Goal: Task Accomplishment & Management: Manage account settings

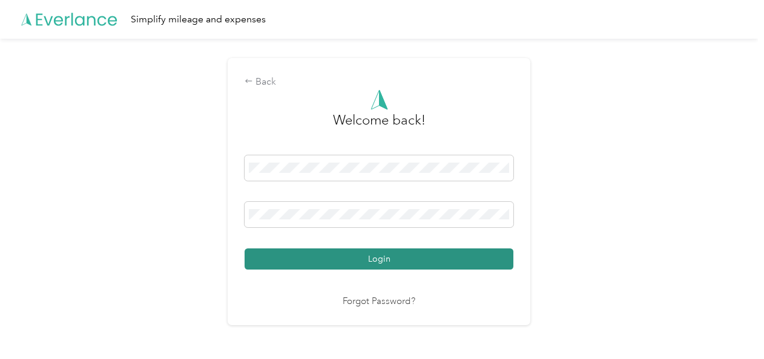
click at [340, 265] on button "Login" at bounding box center [378, 259] width 269 height 21
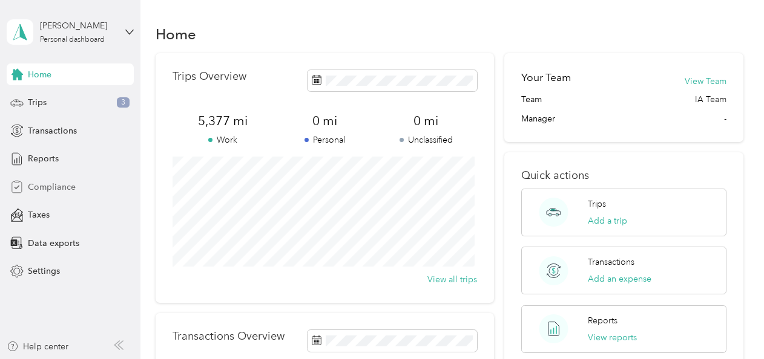
click at [65, 179] on div "Compliance" at bounding box center [70, 187] width 127 height 22
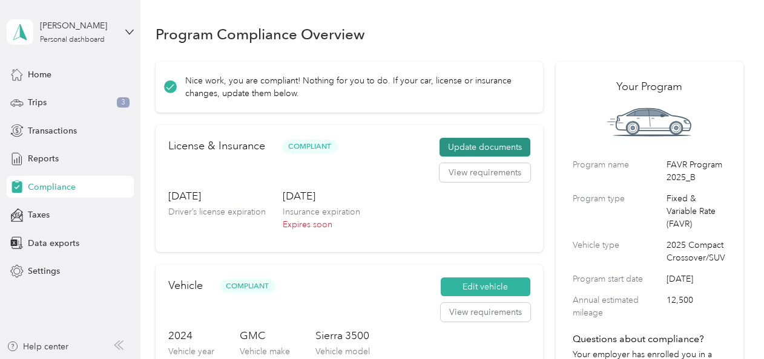
click at [460, 145] on button "Update documents" at bounding box center [484, 147] width 91 height 19
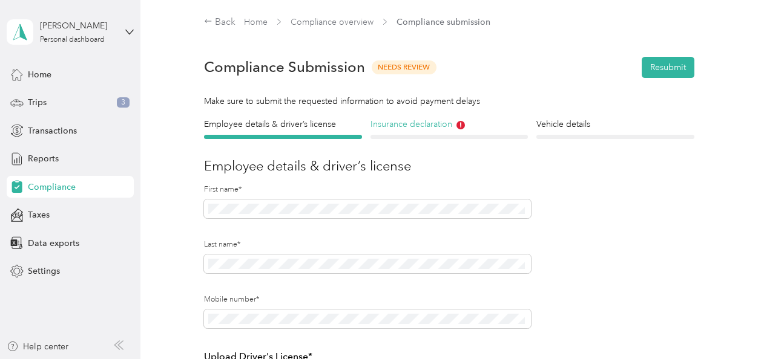
click at [424, 126] on h4 "Insurance declaration" at bounding box center [448, 124] width 157 height 13
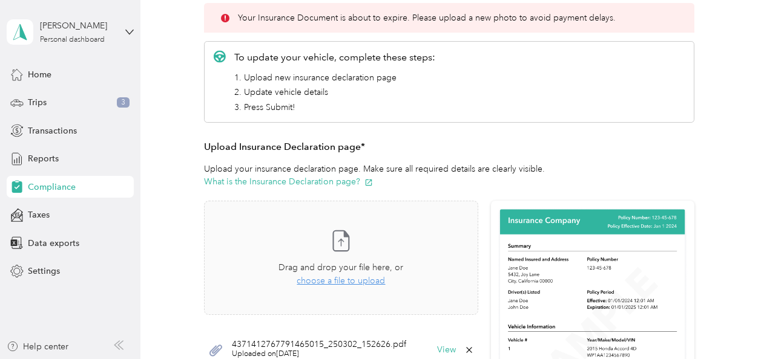
scroll to position [242, 0]
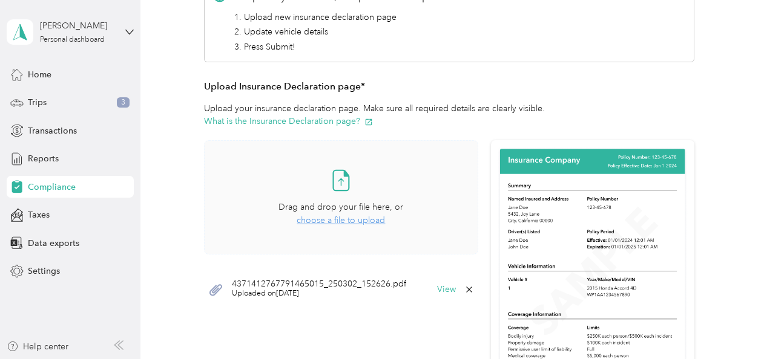
click at [355, 220] on span "choose a file to upload" at bounding box center [340, 220] width 88 height 10
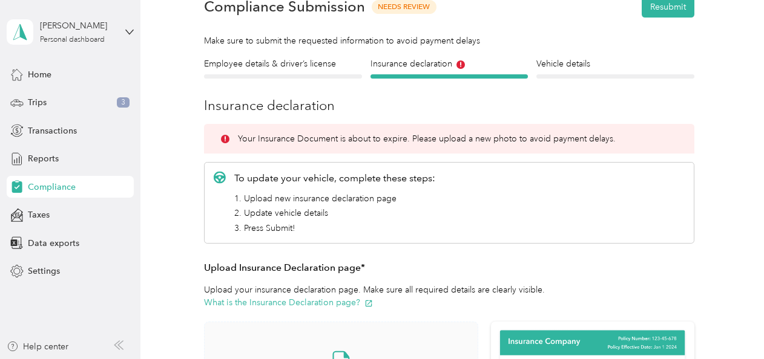
scroll to position [0, 0]
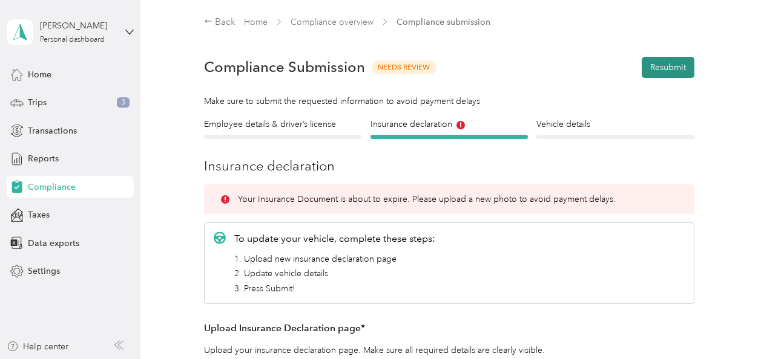
click at [669, 71] on button "Resubmit" at bounding box center [667, 67] width 53 height 21
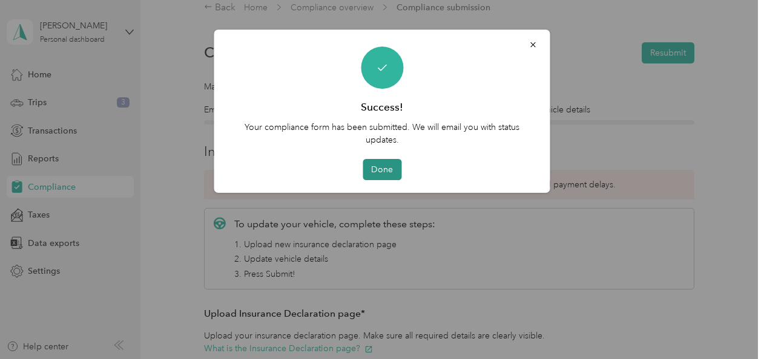
click at [381, 163] on button "Done" at bounding box center [381, 169] width 39 height 21
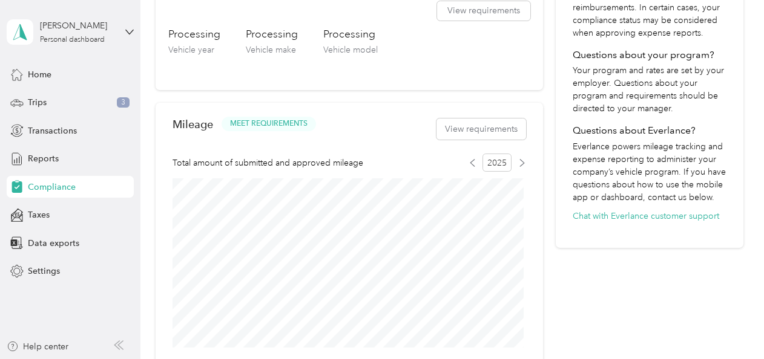
scroll to position [484, 0]
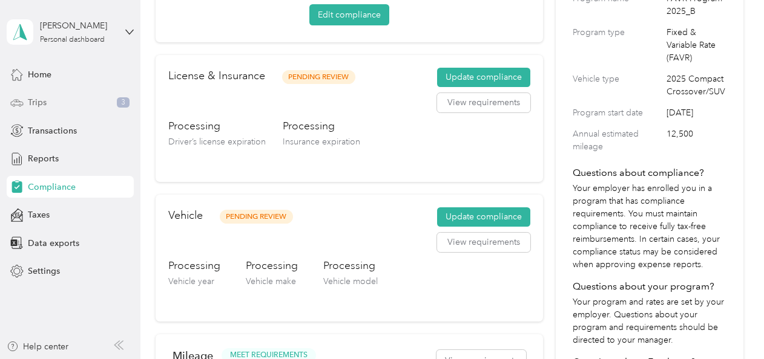
click at [66, 98] on div "Trips 3" at bounding box center [70, 103] width 127 height 22
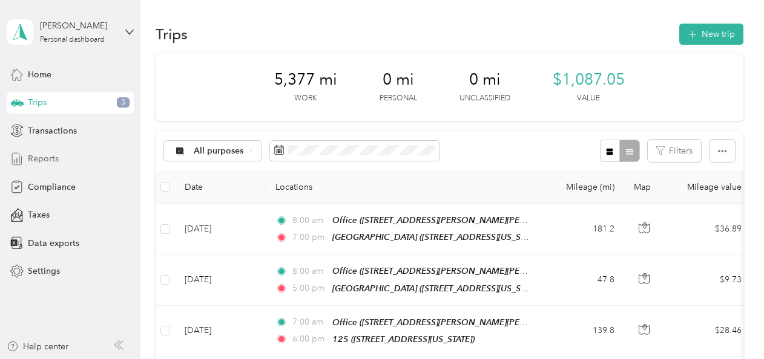
click at [73, 152] on div "Reports" at bounding box center [70, 159] width 127 height 22
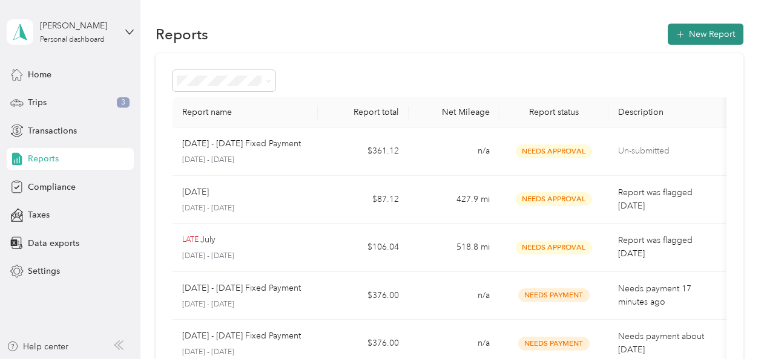
click at [688, 28] on button "New Report" at bounding box center [705, 34] width 76 height 21
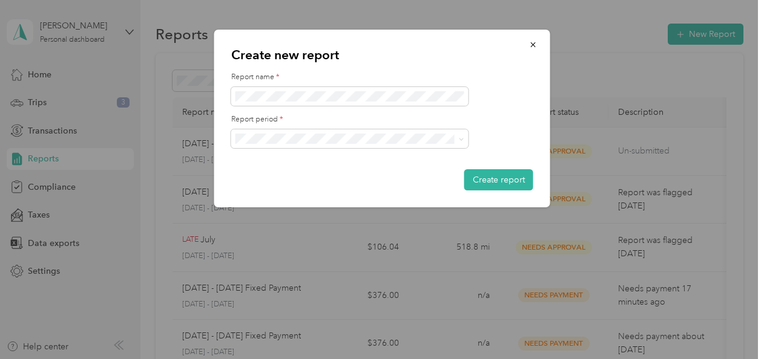
click at [206, 123] on div at bounding box center [382, 179] width 764 height 359
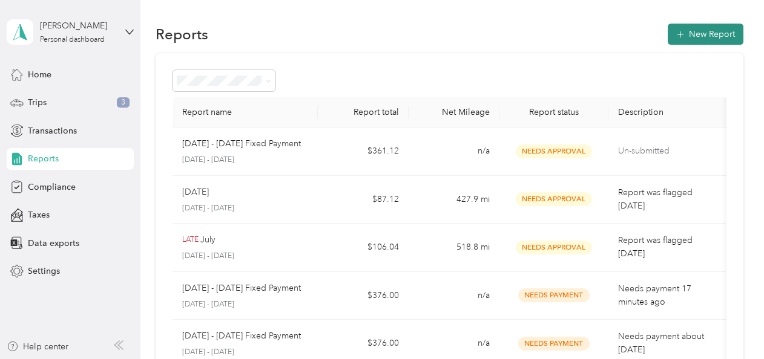
click at [687, 32] on button "New Report" at bounding box center [705, 34] width 76 height 21
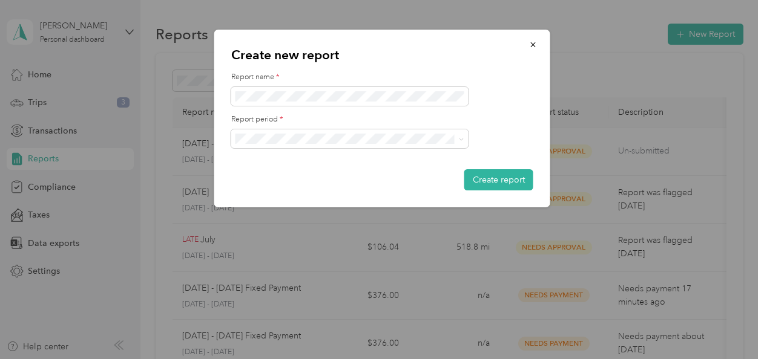
drag, startPoint x: 527, startPoint y: 177, endPoint x: 537, endPoint y: 82, distance: 94.9
click at [537, 82] on div "Create new report Report name * Report period * Create report" at bounding box center [382, 119] width 336 height 178
click at [533, 41] on icon "button" at bounding box center [533, 45] width 8 height 8
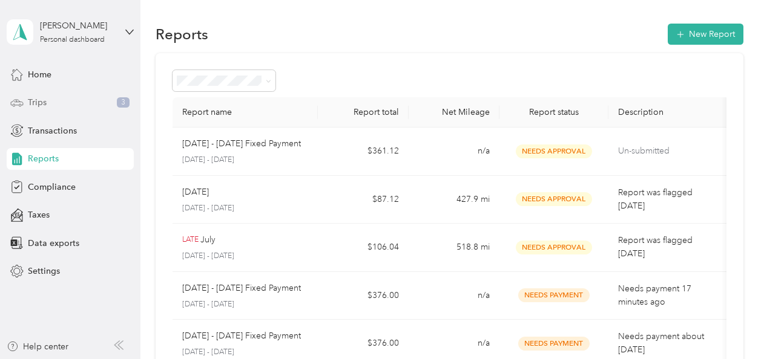
click at [50, 100] on div "Trips 3" at bounding box center [70, 103] width 127 height 22
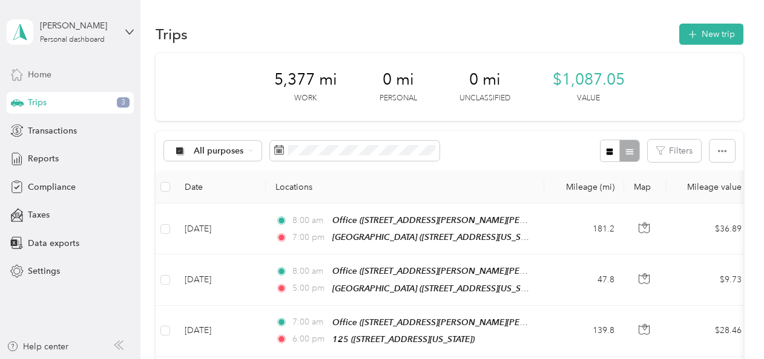
click at [50, 79] on span "Home" at bounding box center [40, 74] width 24 height 13
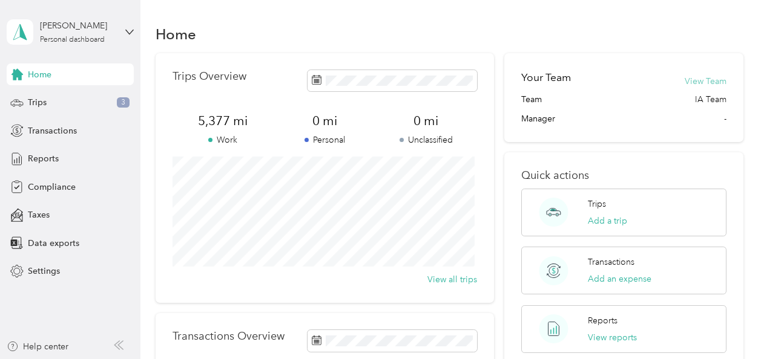
click at [697, 82] on button "View Team" at bounding box center [705, 81] width 42 height 13
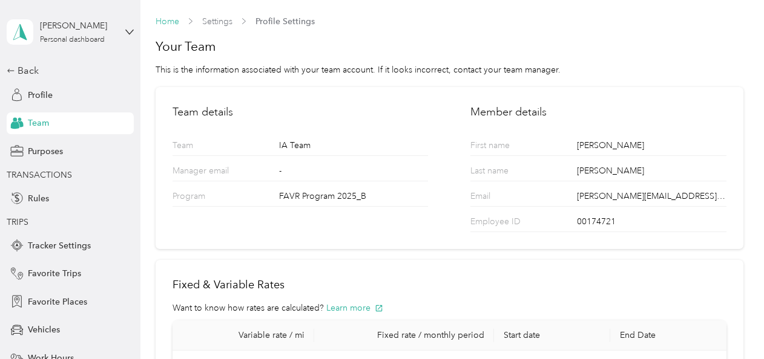
click at [170, 23] on link "Home" at bounding box center [167, 21] width 24 height 10
